Goal: Obtain resource: Download file/media

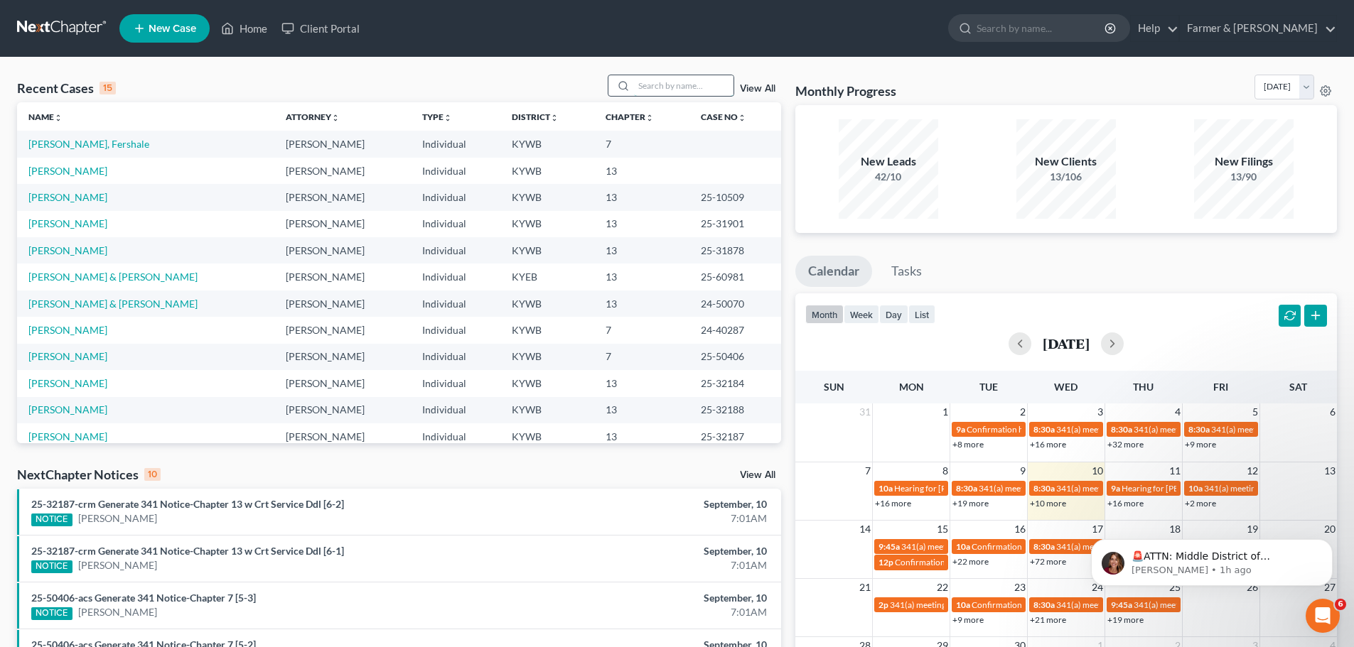
click at [654, 86] on input "search" at bounding box center [684, 85] width 100 height 21
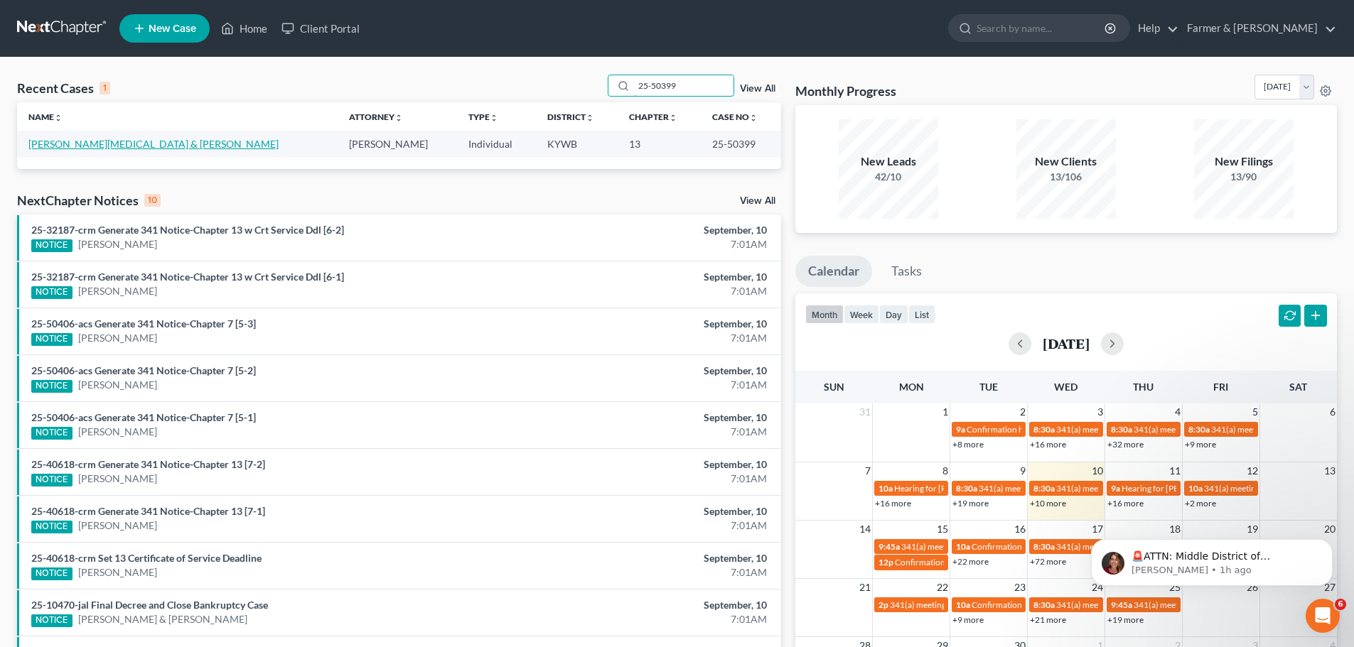
type input "25-50399"
click at [69, 146] on link "[PERSON_NAME][MEDICAL_DATA] & [PERSON_NAME]" at bounding box center [153, 144] width 250 height 12
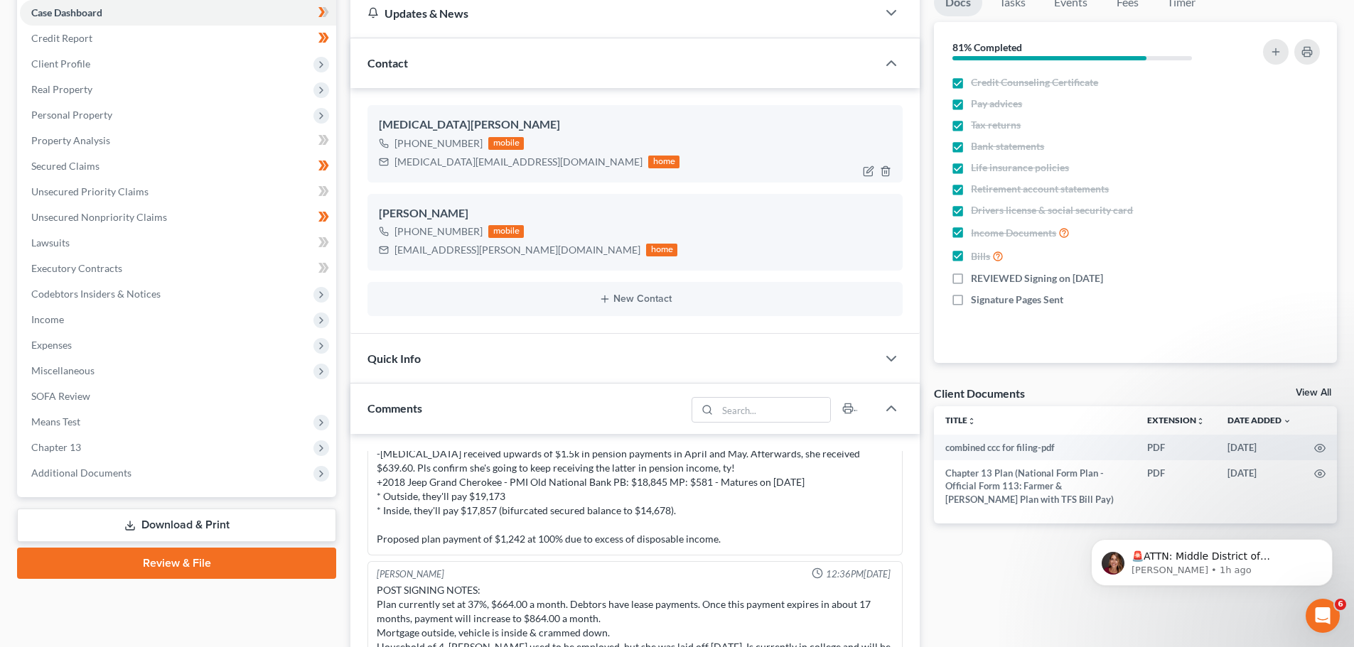
scroll to position [332, 0]
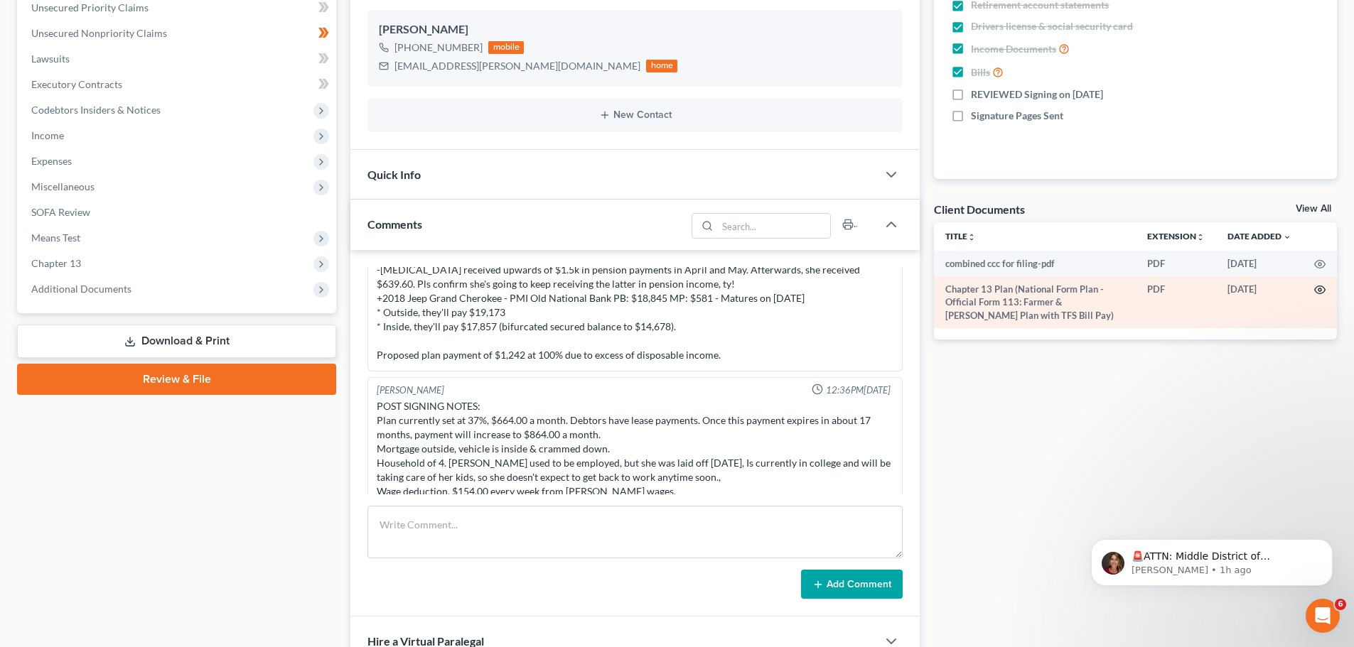
click at [1318, 289] on circle "button" at bounding box center [1319, 290] width 3 height 3
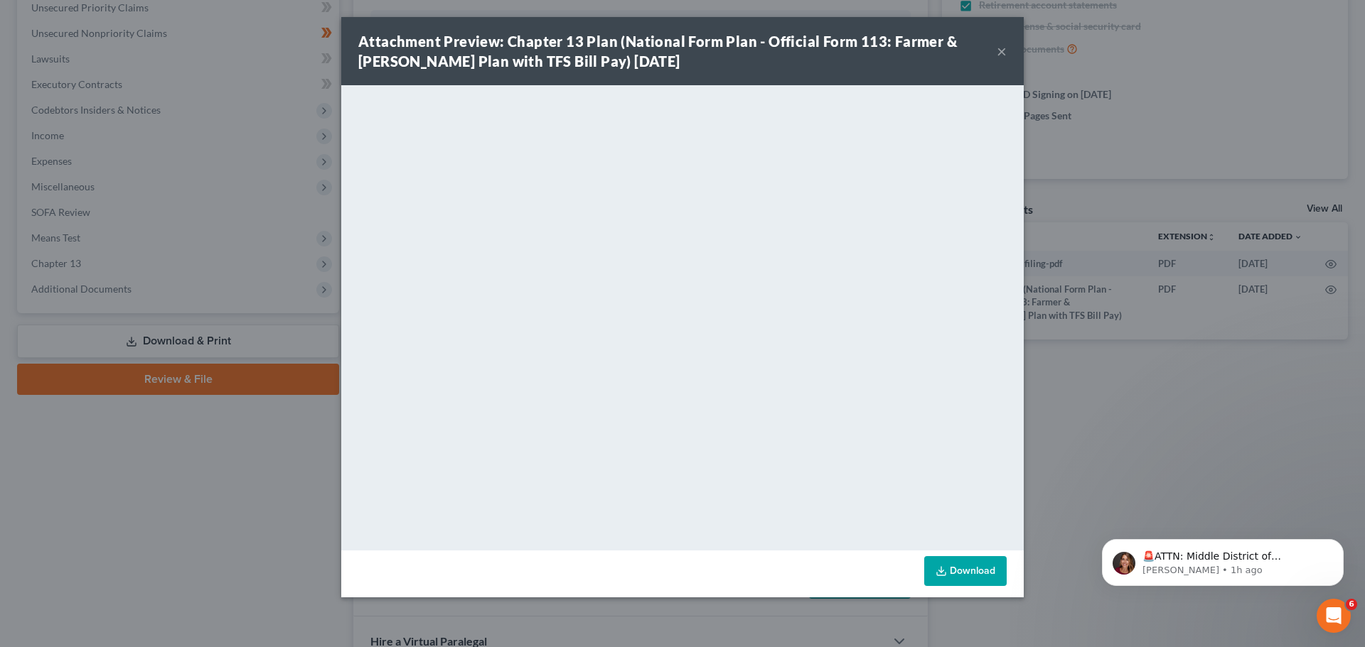
click at [1001, 51] on button "×" at bounding box center [1001, 51] width 10 height 17
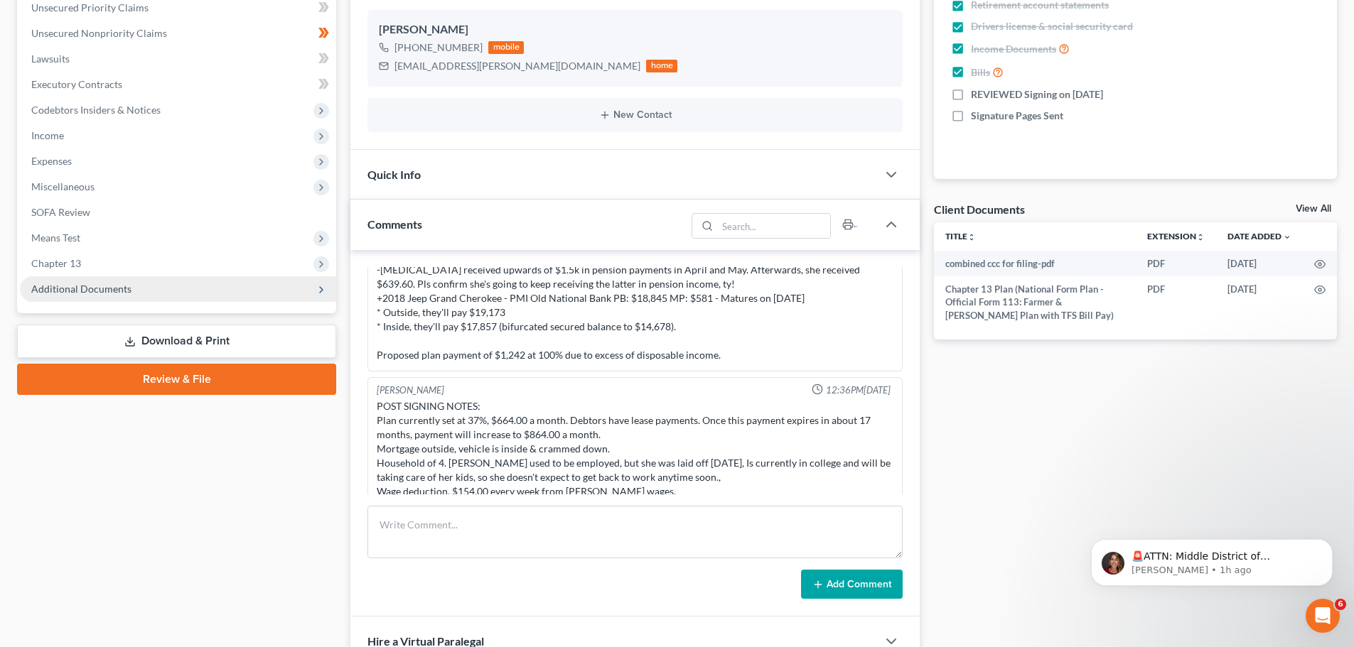
click at [64, 281] on span "Additional Documents" at bounding box center [178, 289] width 316 height 26
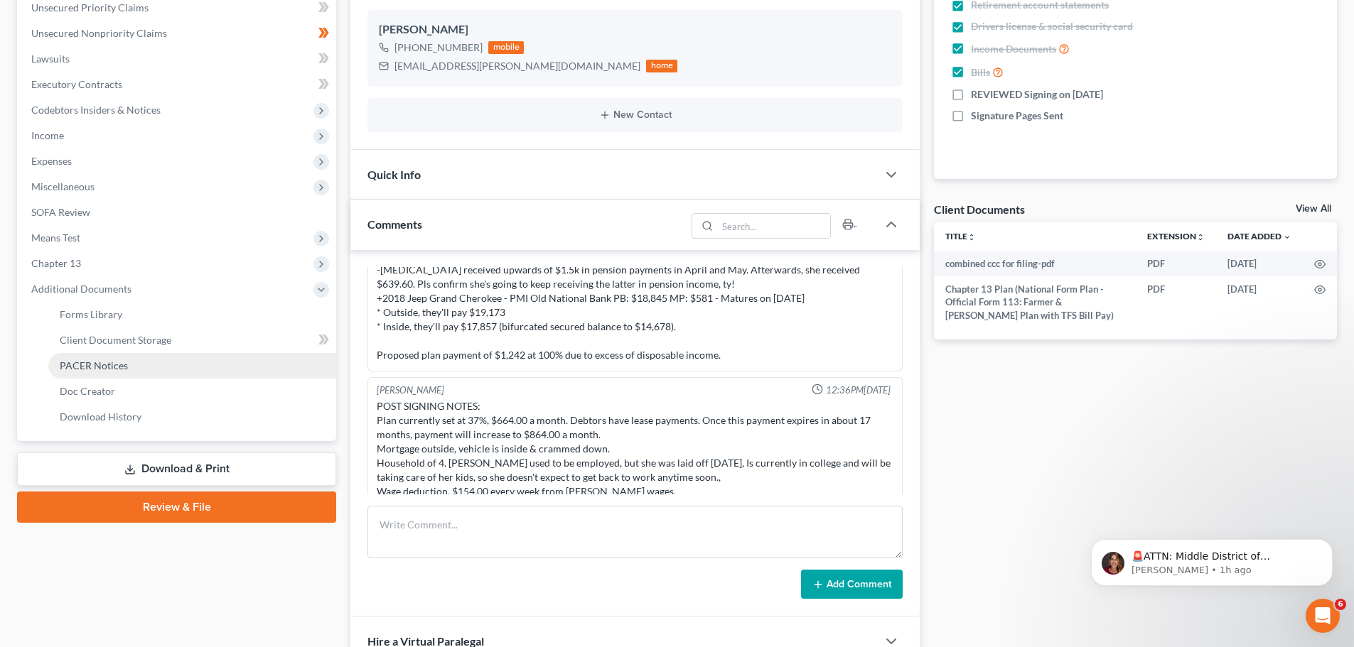
click at [94, 373] on link "PACER Notices" at bounding box center [192, 366] width 288 height 26
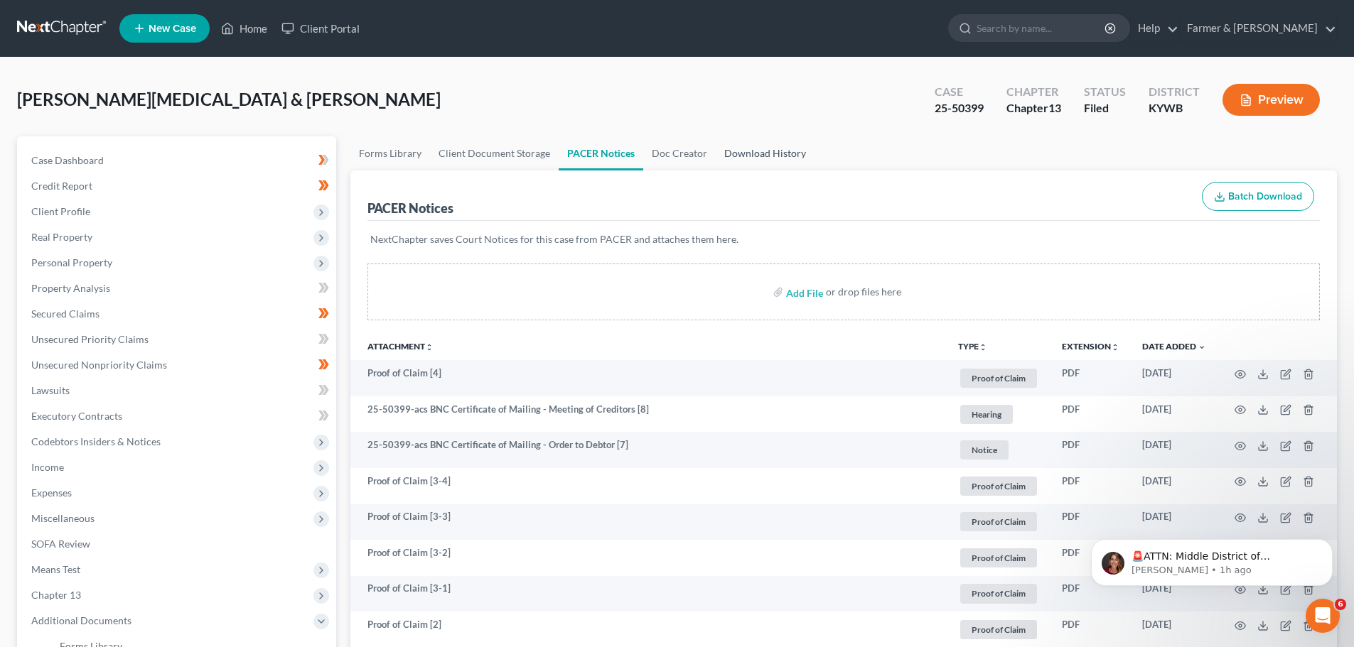
click at [753, 155] on link "Download History" at bounding box center [765, 153] width 99 height 34
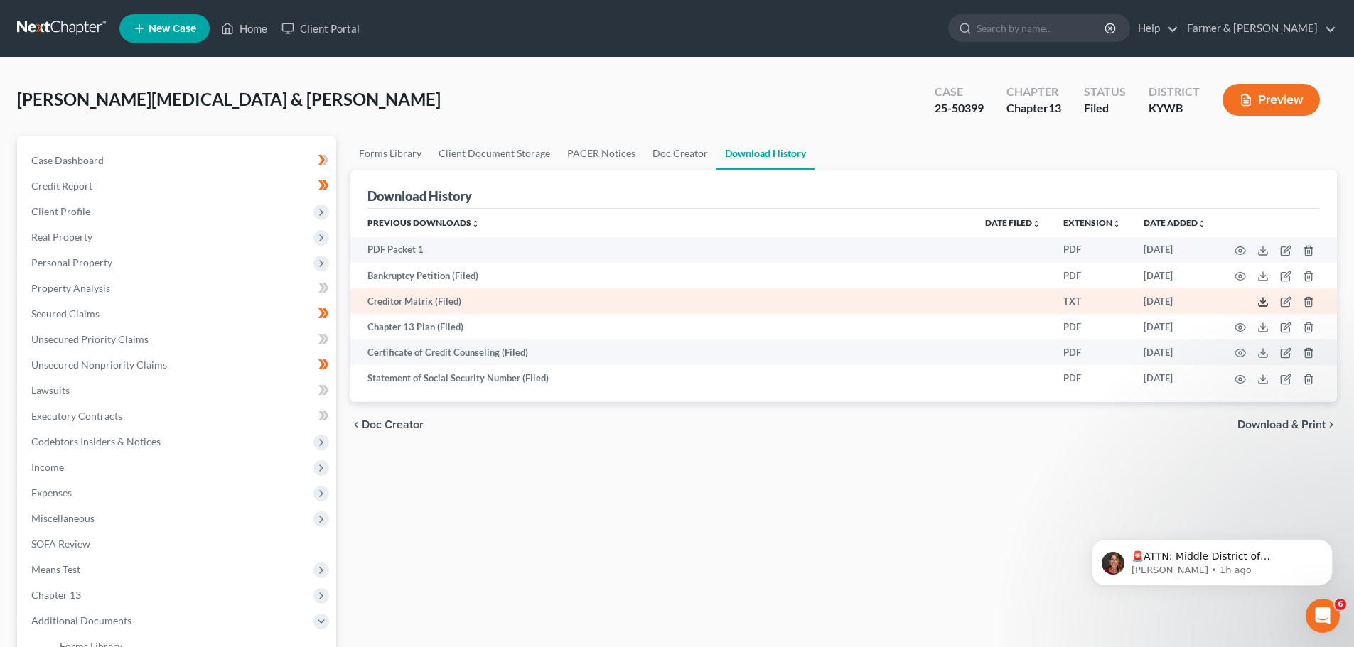
click at [1260, 303] on icon at bounding box center [1262, 301] width 11 height 11
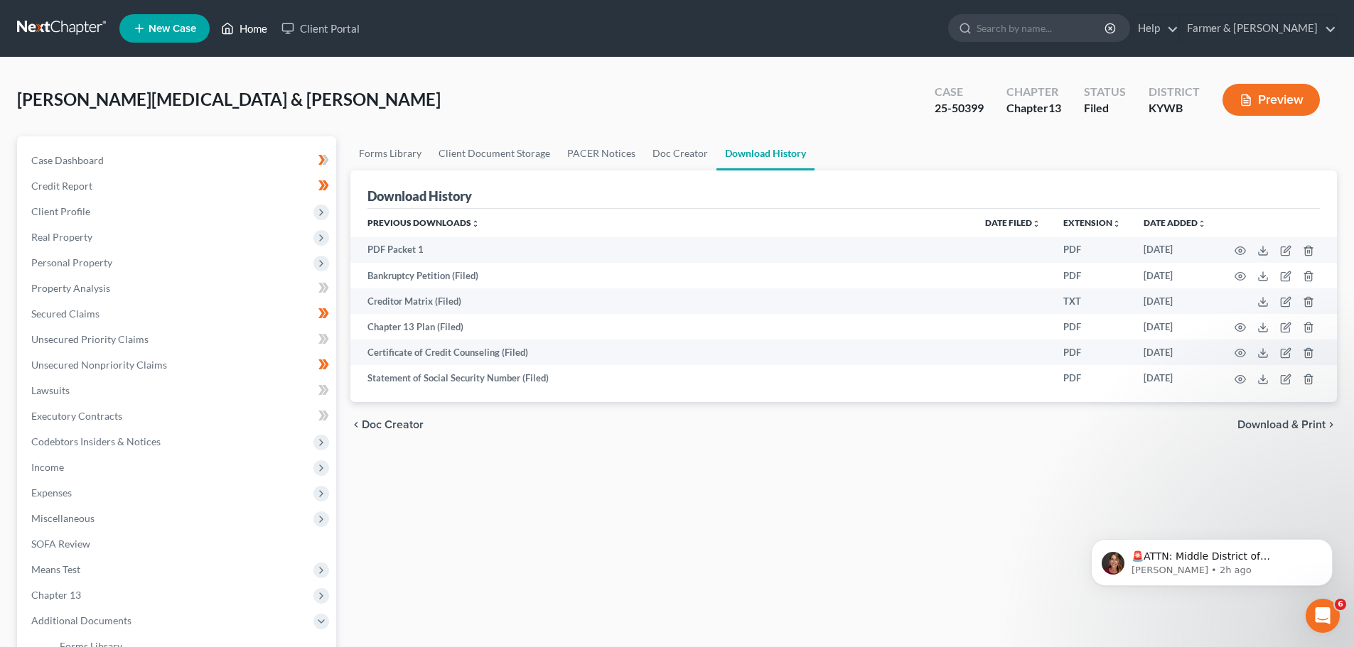
click at [254, 24] on link "Home" at bounding box center [244, 29] width 60 height 26
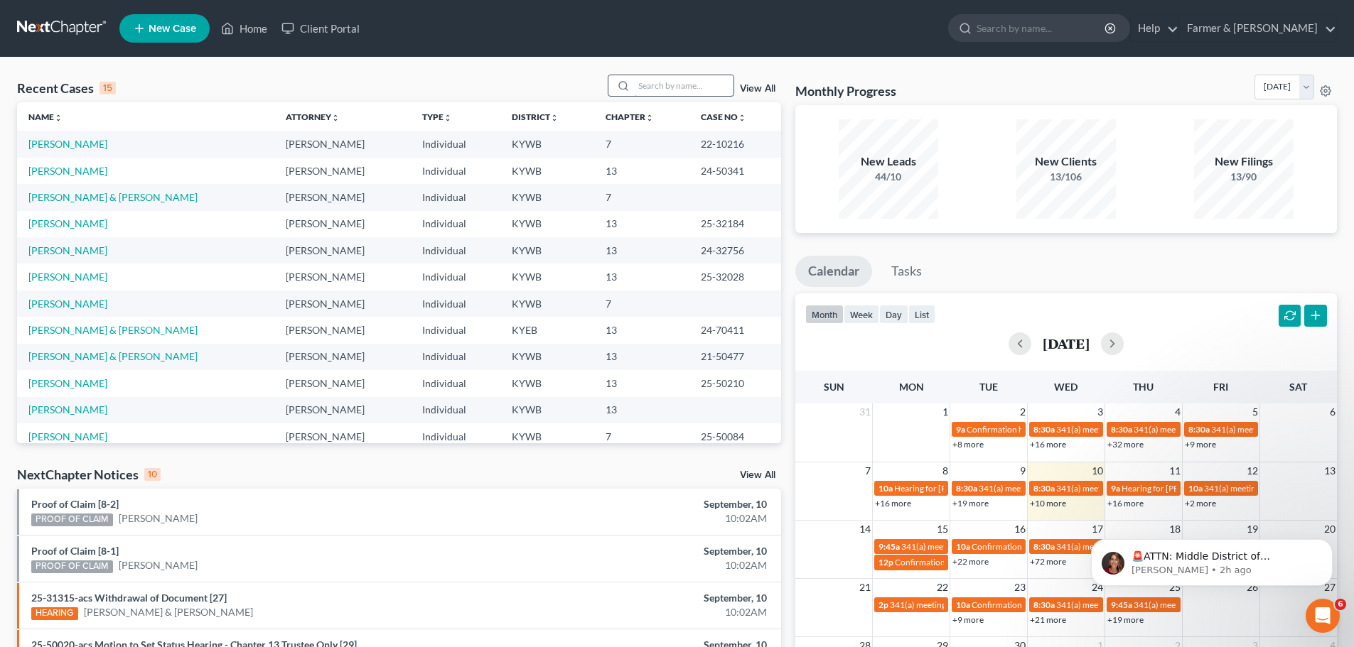
click at [650, 85] on input "search" at bounding box center [684, 85] width 100 height 21
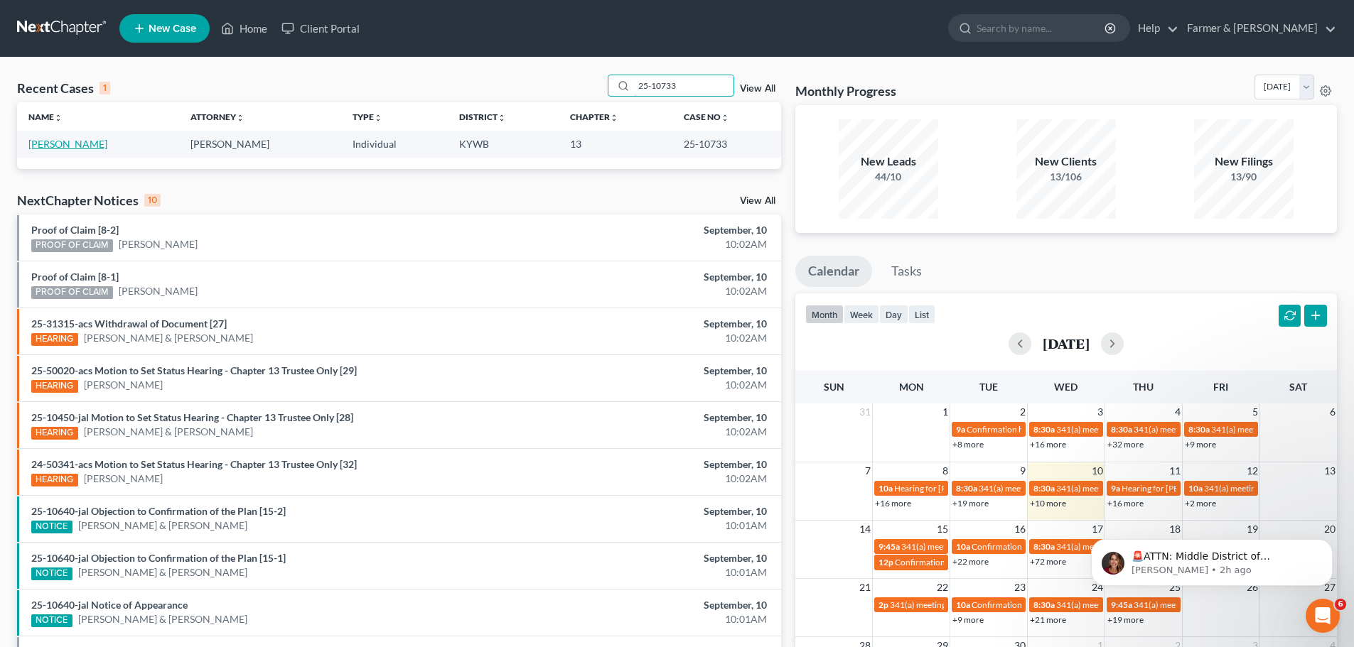
type input "25-10733"
click at [73, 149] on link "[PERSON_NAME]" at bounding box center [67, 144] width 79 height 12
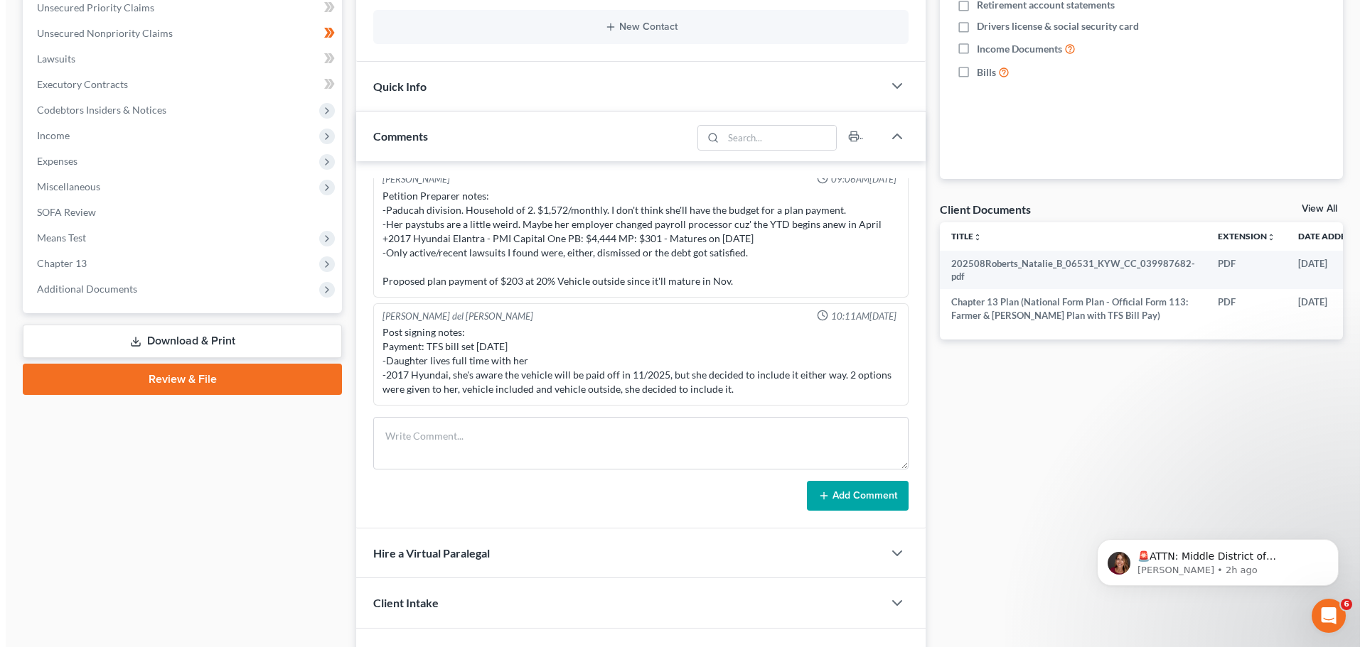
scroll to position [0, 57]
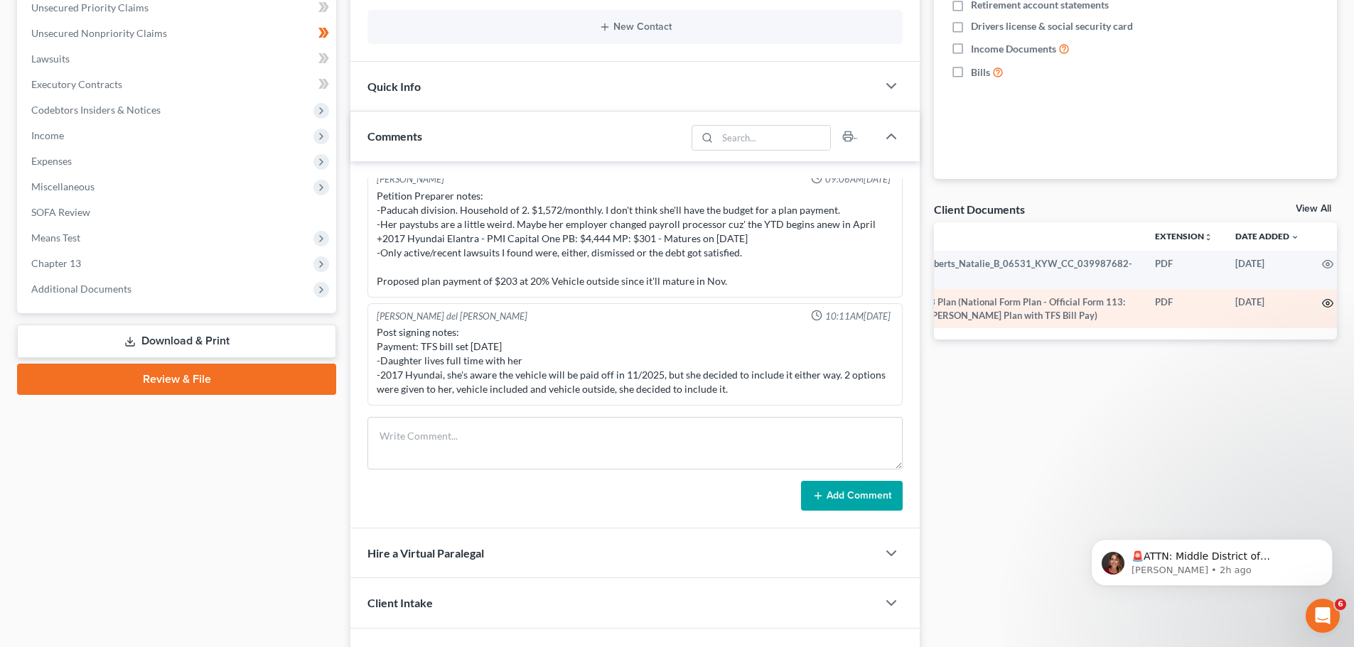
click at [1323, 301] on icon "button" at bounding box center [1328, 304] width 11 height 8
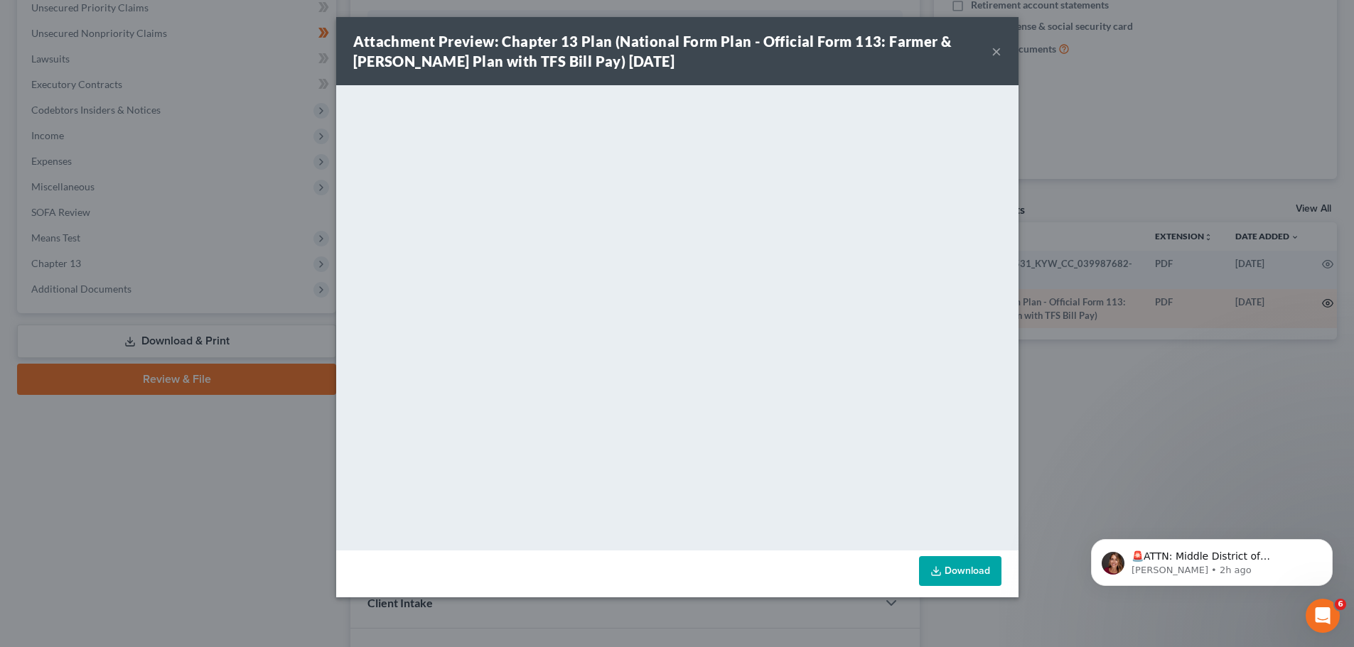
scroll to position [0, 54]
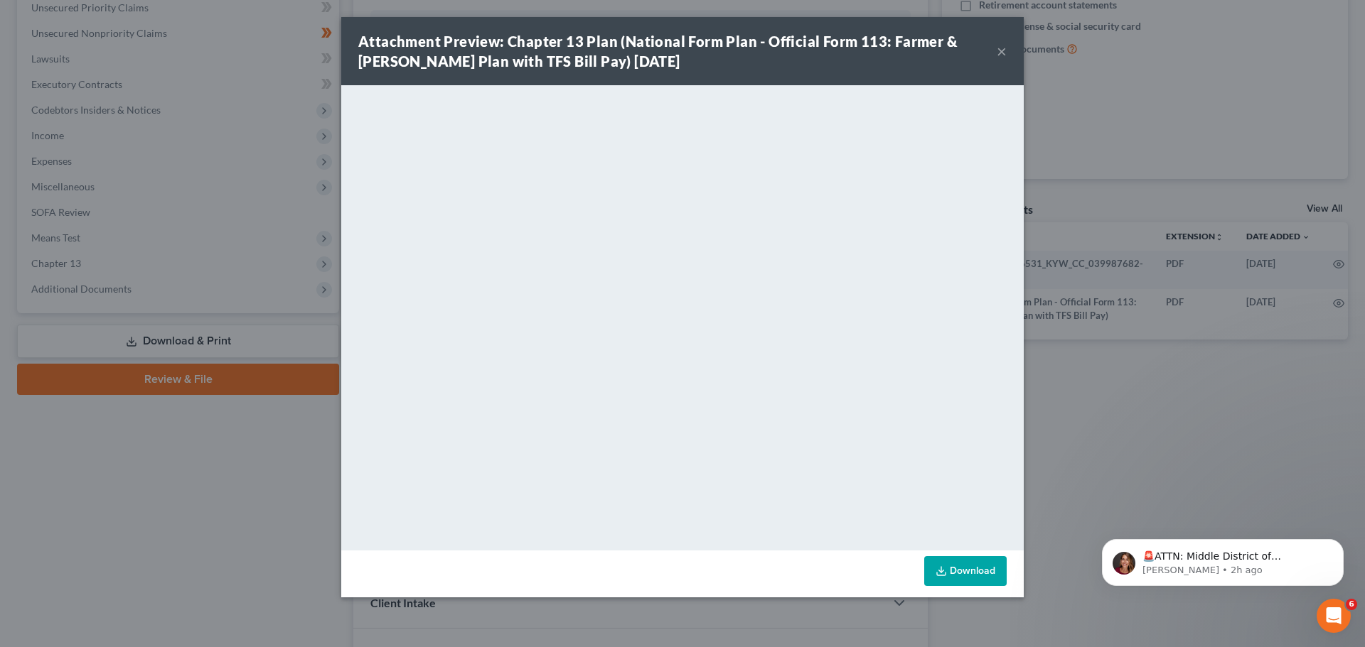
click at [1001, 51] on button "×" at bounding box center [1001, 51] width 10 height 17
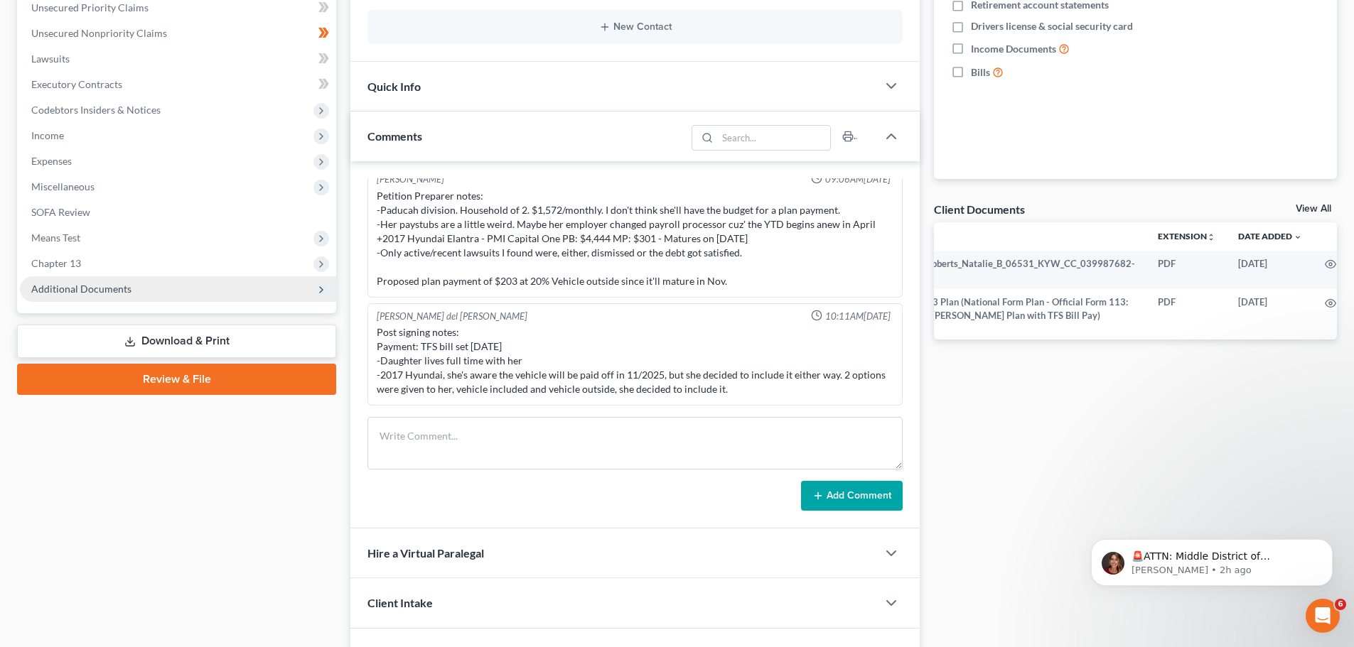
click at [85, 289] on span "Additional Documents" at bounding box center [81, 289] width 100 height 12
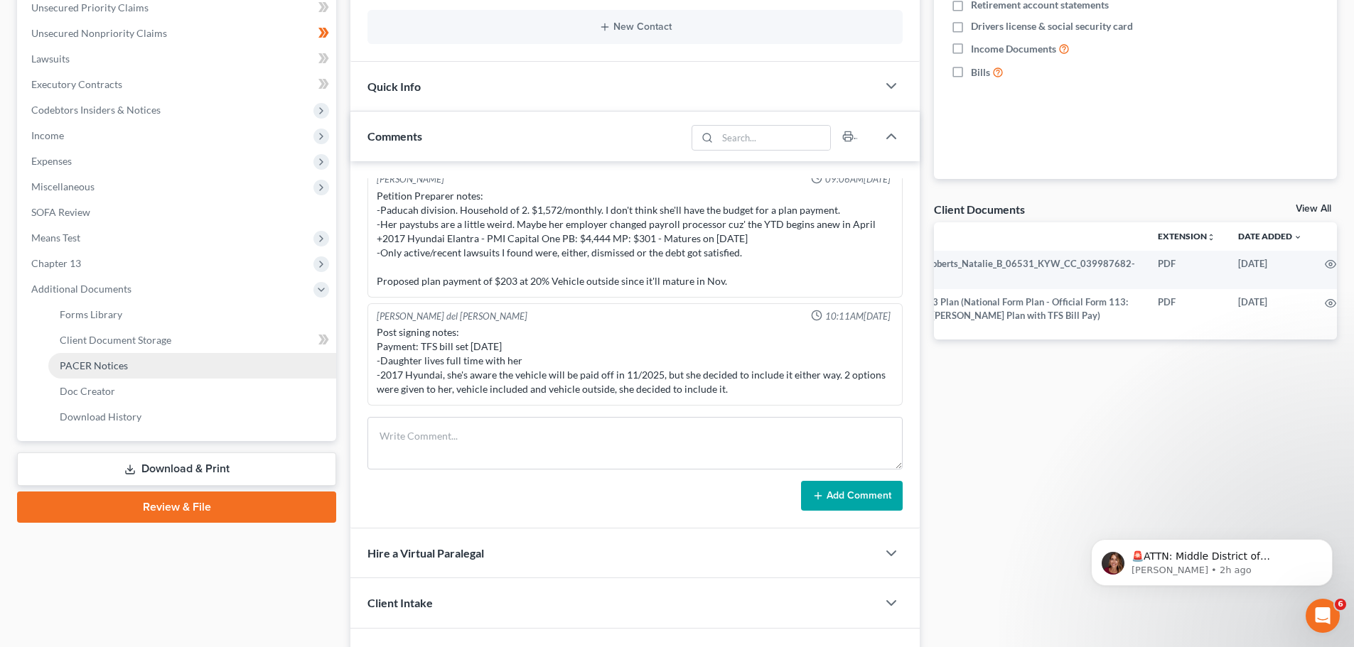
click at [106, 366] on span "PACER Notices" at bounding box center [94, 366] width 68 height 12
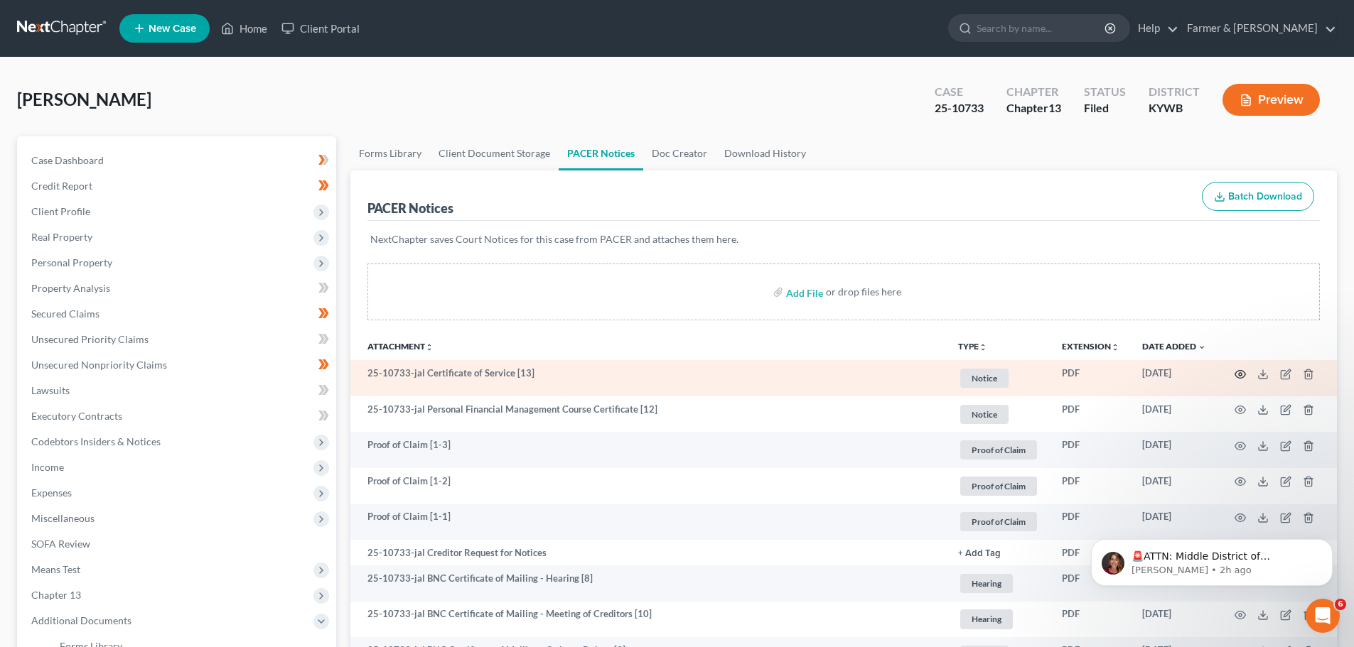
click at [1240, 372] on icon "button" at bounding box center [1240, 374] width 11 height 11
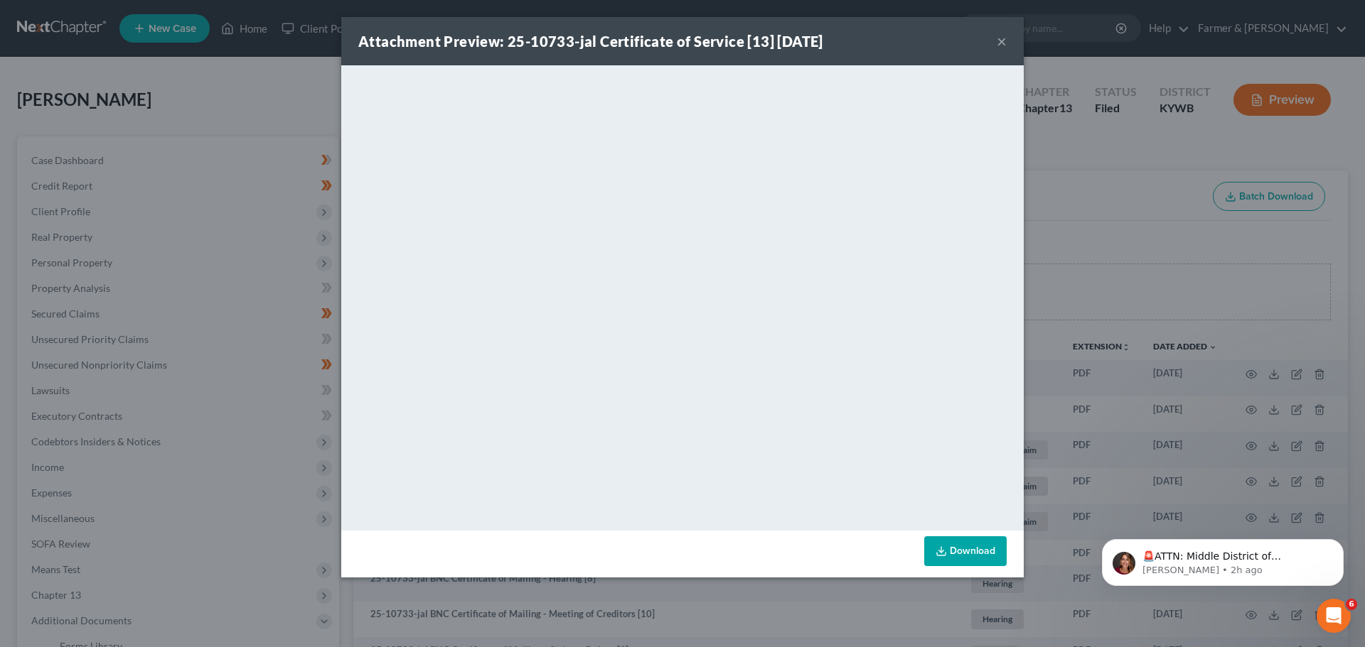
click at [1001, 37] on button "×" at bounding box center [1001, 41] width 10 height 17
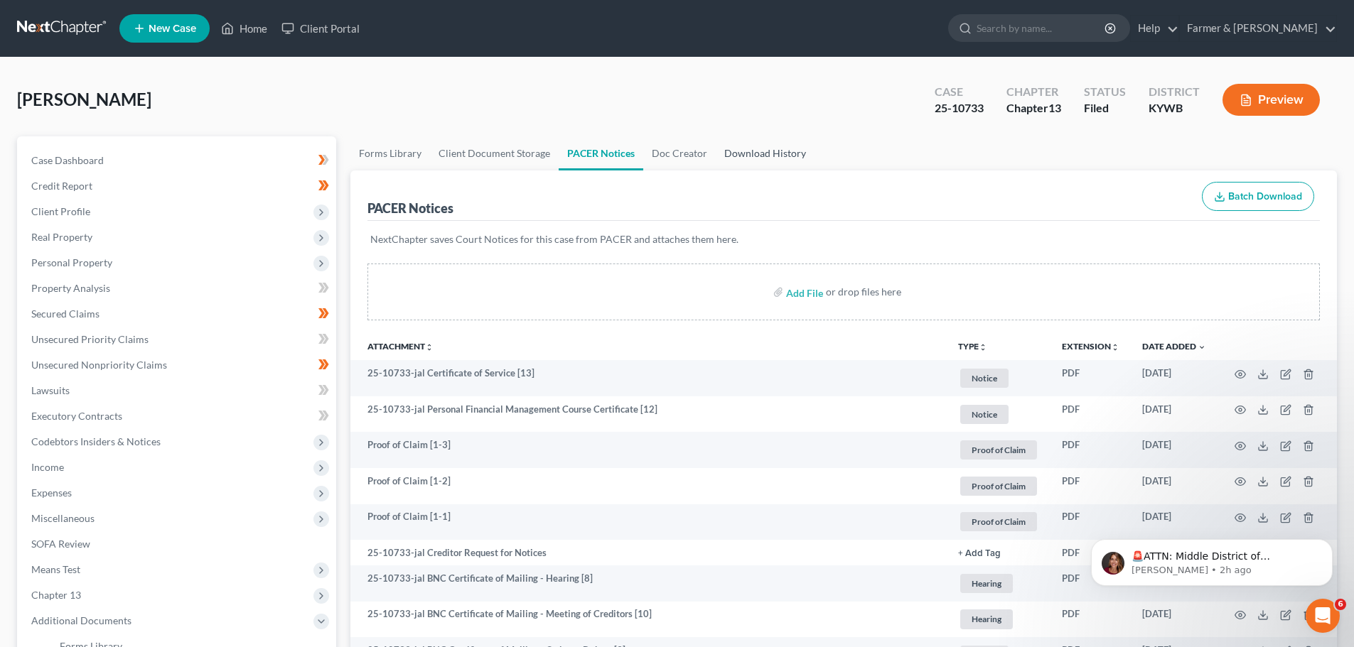
drag, startPoint x: 730, startPoint y: 162, endPoint x: 741, endPoint y: 155, distance: 12.8
click at [730, 162] on link "Download History" at bounding box center [765, 153] width 99 height 34
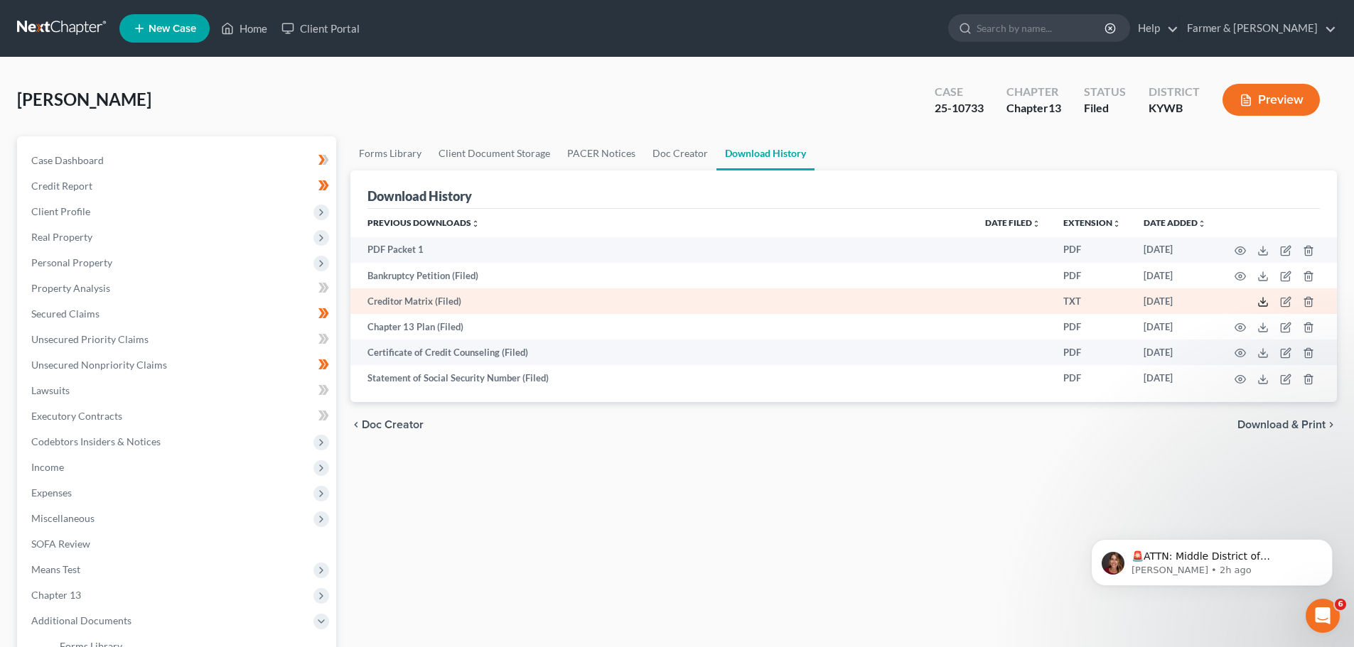
click at [1266, 303] on icon at bounding box center [1262, 301] width 11 height 11
